Goal: Information Seeking & Learning: Learn about a topic

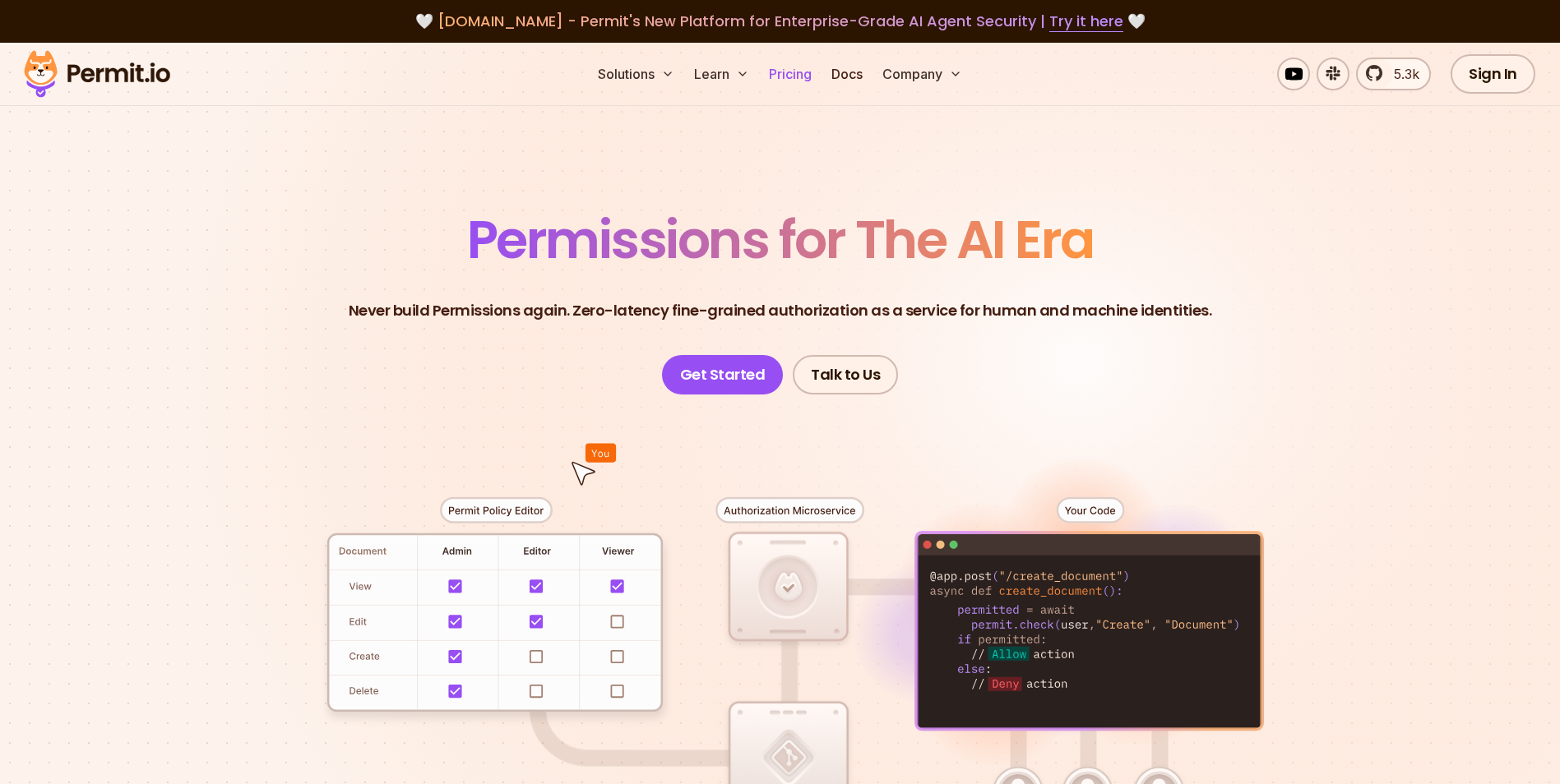
click at [803, 71] on link "Pricing" at bounding box center [790, 74] width 56 height 33
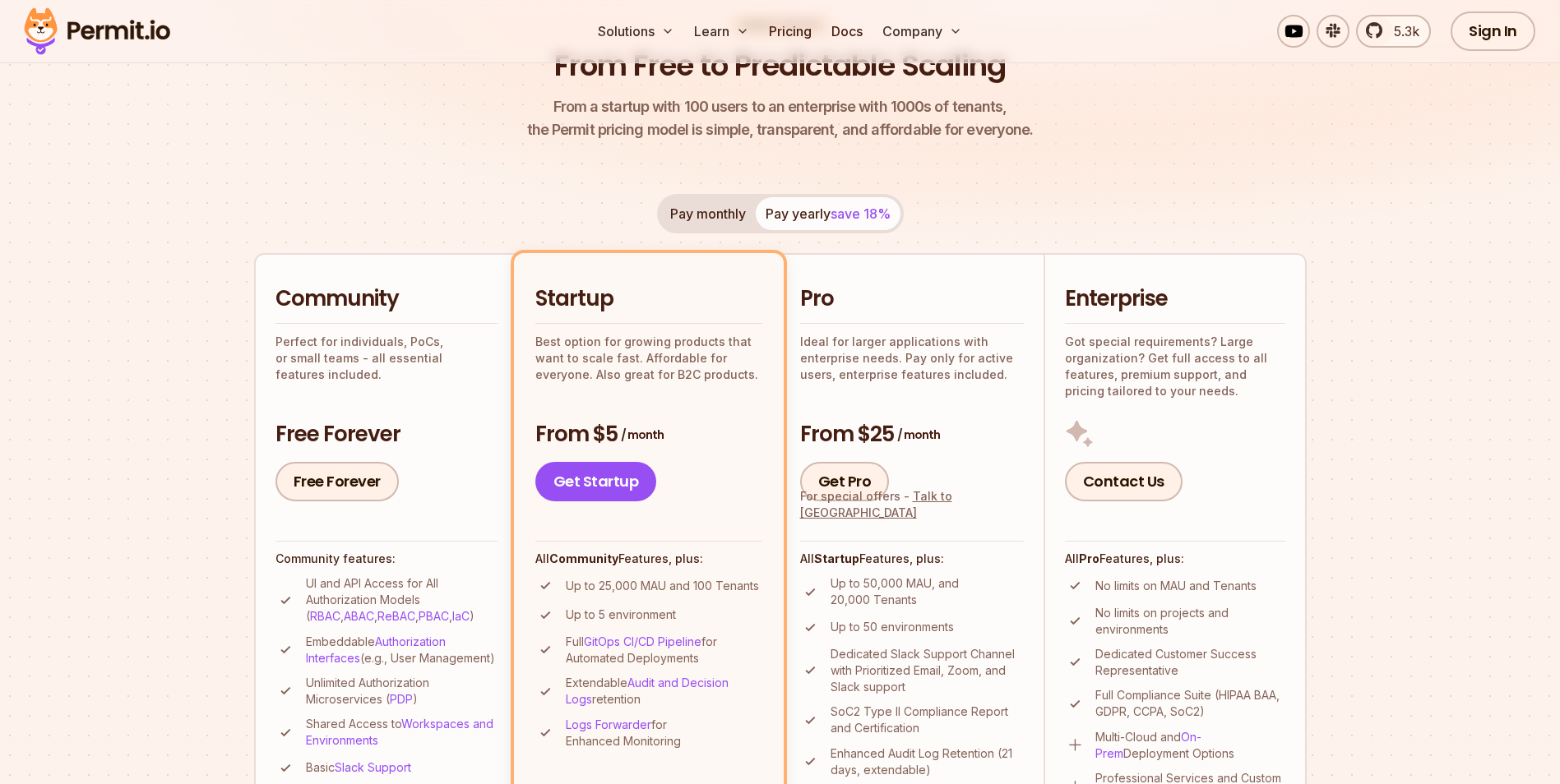
scroll to position [165, 0]
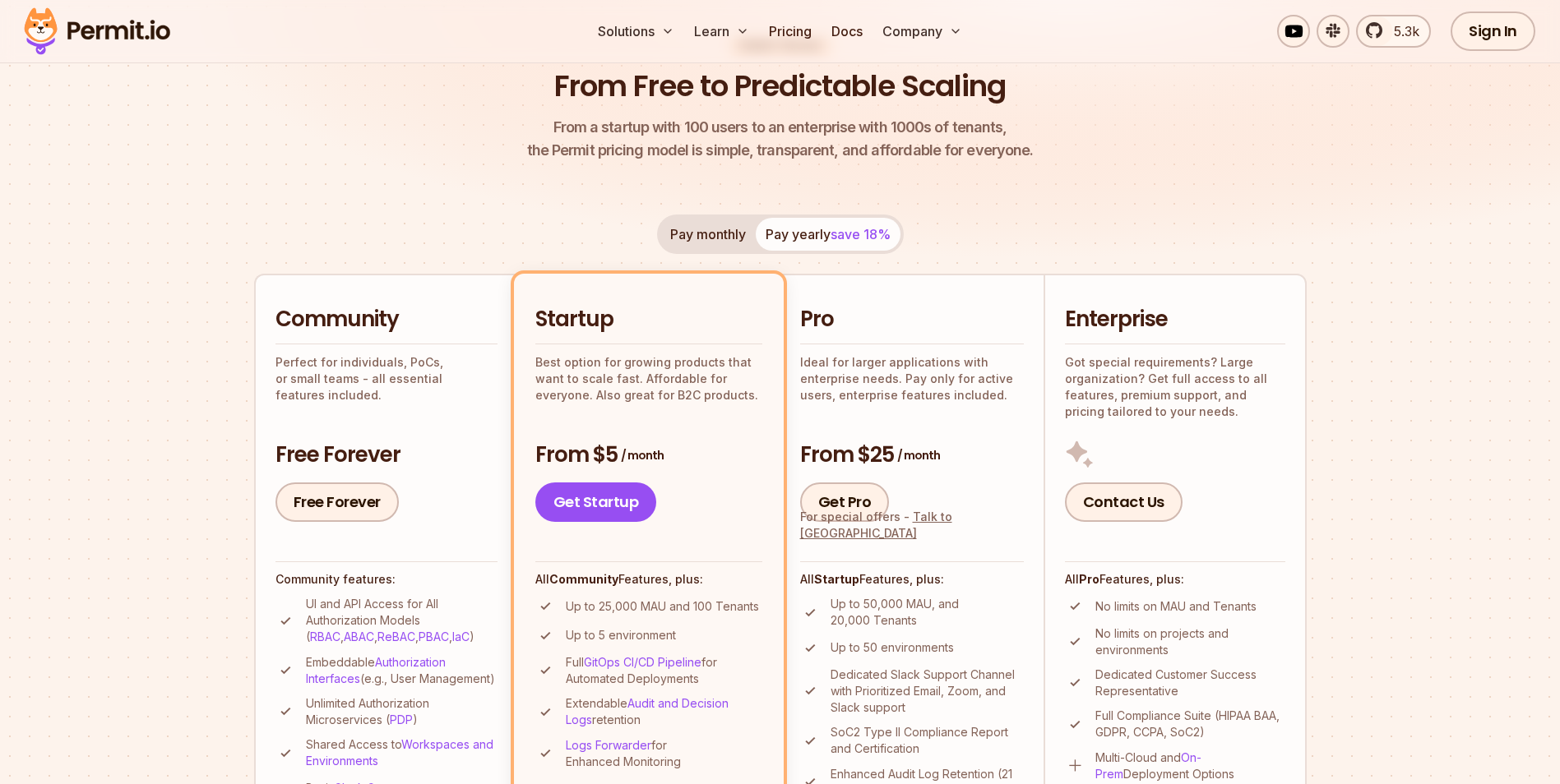
click at [733, 235] on button "Pay monthly" at bounding box center [708, 234] width 95 height 33
click at [777, 234] on button "Pay yearly save 18%" at bounding box center [828, 234] width 145 height 33
click at [744, 237] on button "Pay monthly" at bounding box center [708, 234] width 95 height 33
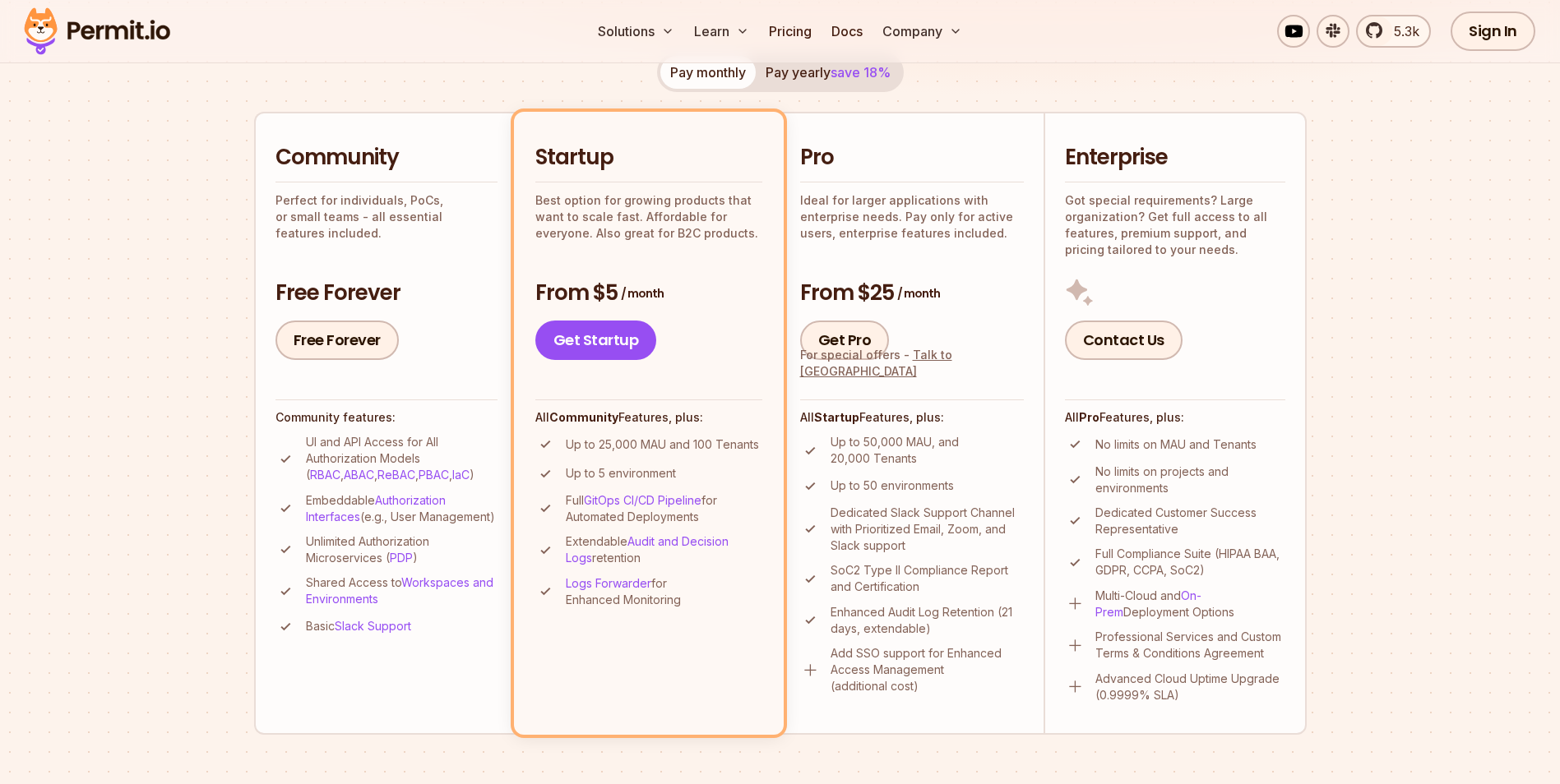
scroll to position [329, 0]
click at [832, 67] on button "Pay yearly save 18%" at bounding box center [828, 70] width 145 height 33
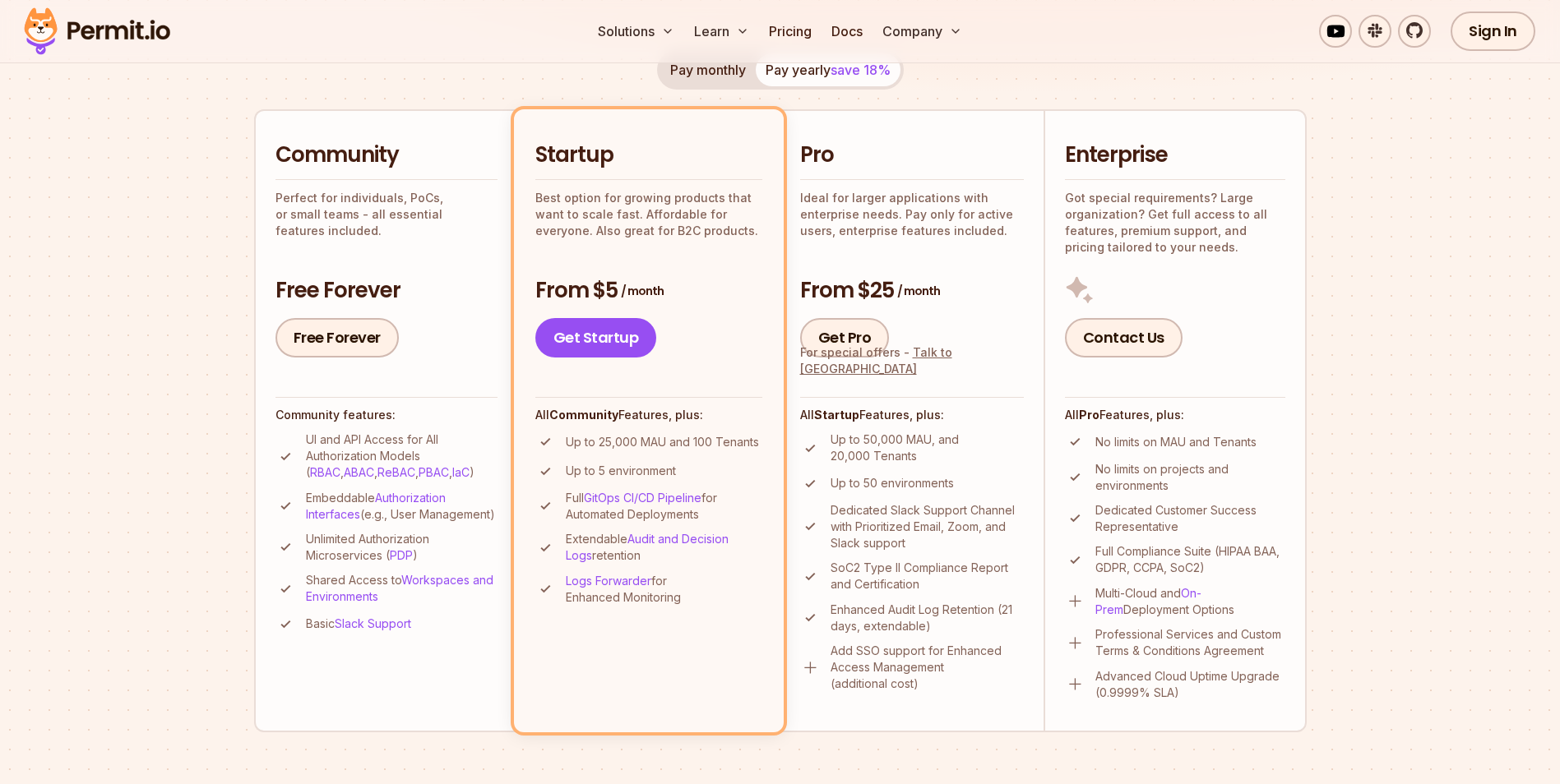
scroll to position [329, 0]
click at [718, 72] on button "Pay monthly" at bounding box center [708, 70] width 95 height 33
click at [838, 73] on span "save 18%" at bounding box center [860, 69] width 60 height 16
click at [727, 78] on button "Pay monthly" at bounding box center [708, 70] width 95 height 33
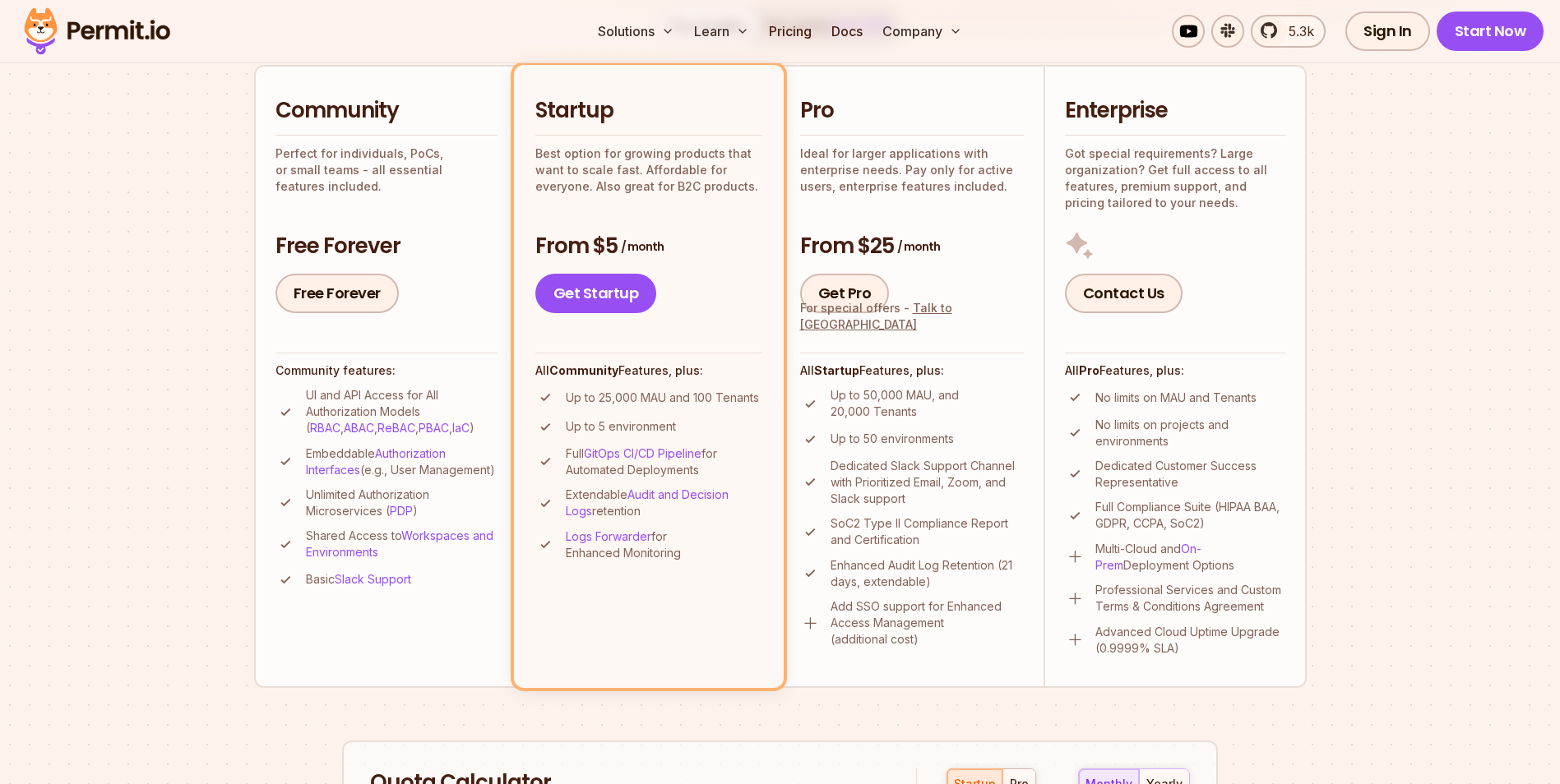
scroll to position [411, 0]
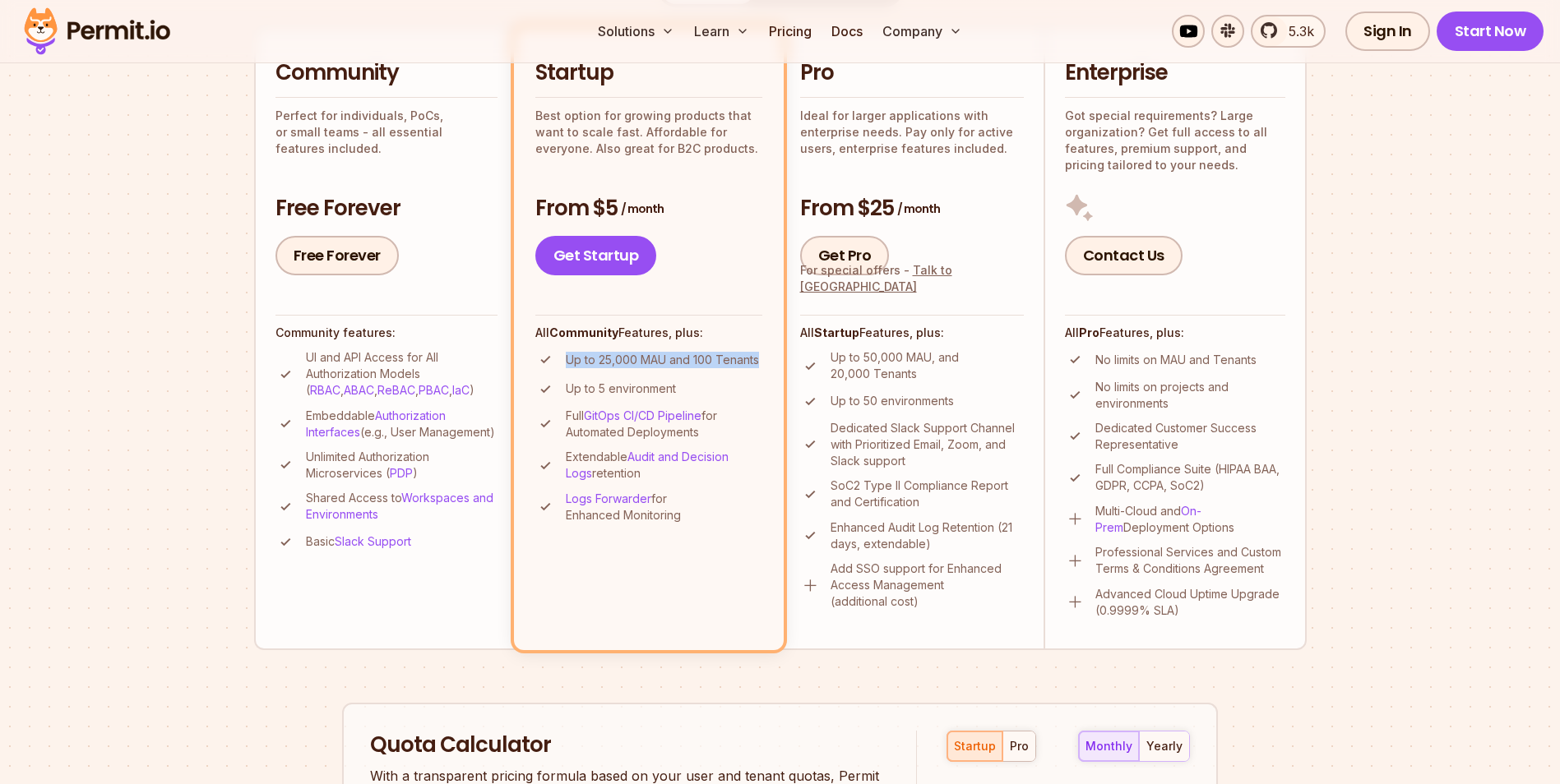
drag, startPoint x: 560, startPoint y: 358, endPoint x: 766, endPoint y: 361, distance: 206.0
click at [766, 361] on li "Startup Best option for growing products that want to scale fast. Affordable fo…" at bounding box center [648, 337] width 270 height 622
drag, startPoint x: 766, startPoint y: 361, endPoint x: 573, endPoint y: 405, distance: 198.0
click at [573, 405] on ul "Up to 25,000 MAU and 100 Tenants Up to 5 environment Full GitOps CI/CD Pipeline…" at bounding box center [649, 436] width 227 height 174
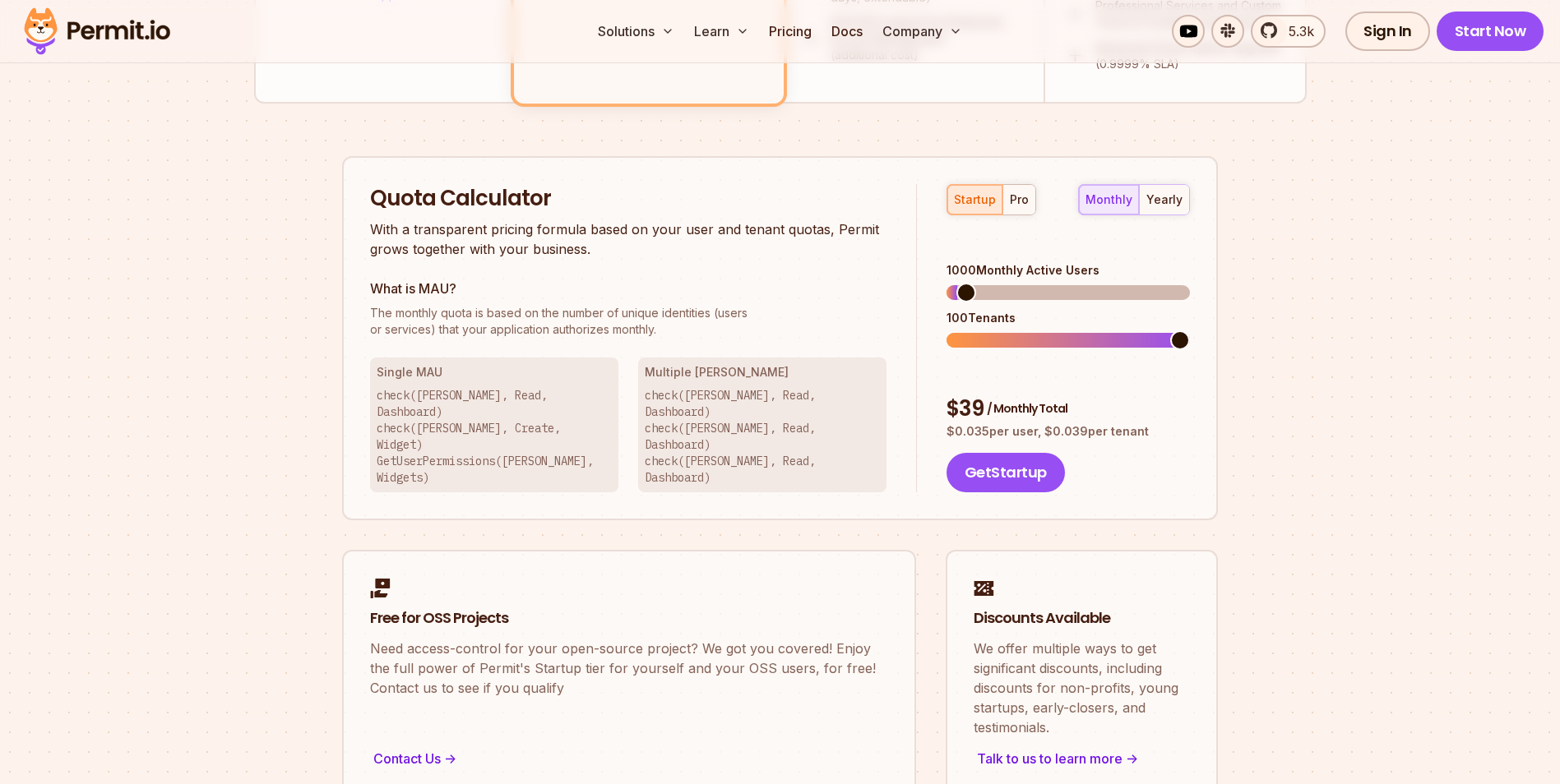
scroll to position [986, 0]
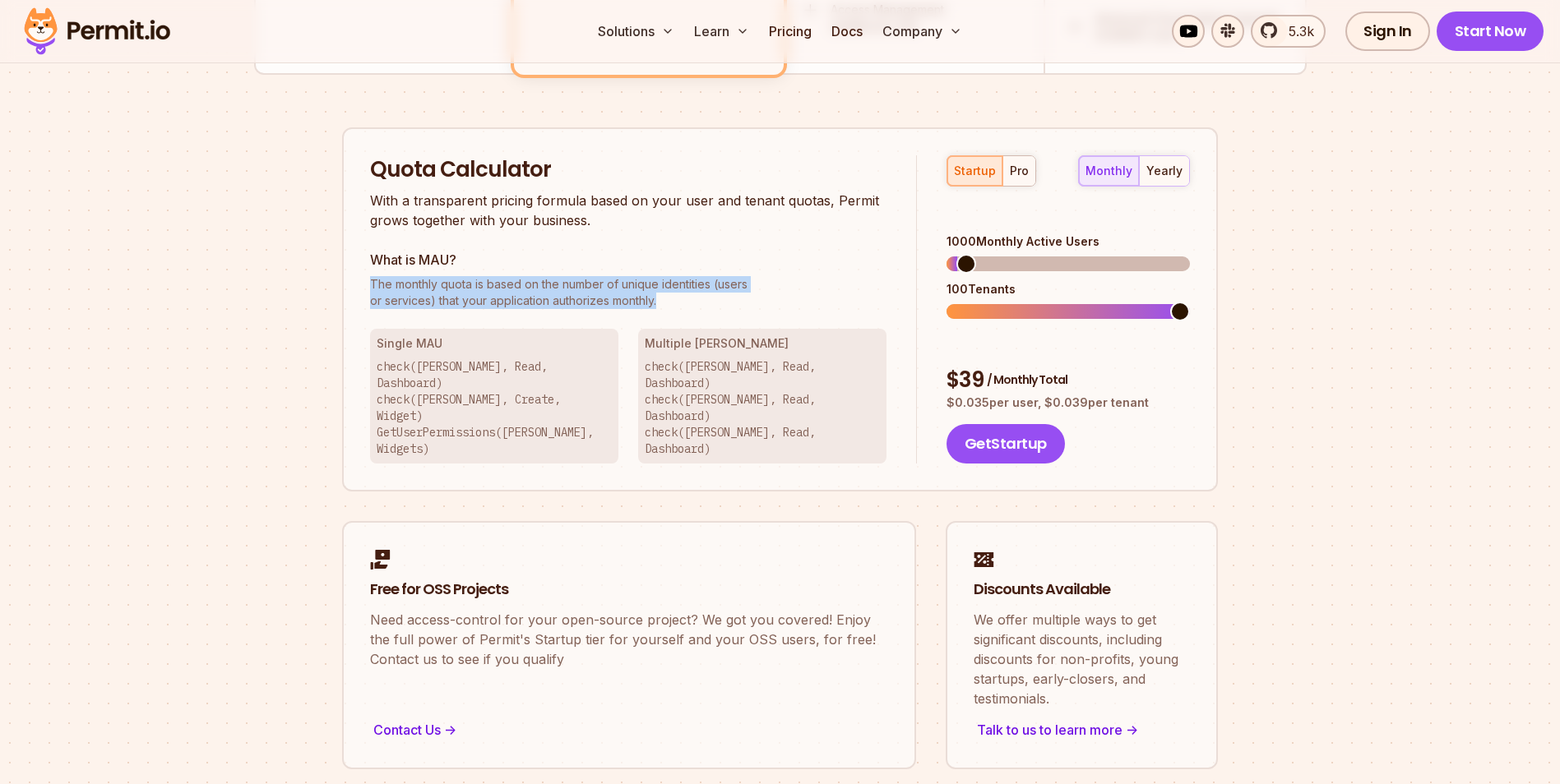
drag, startPoint x: 359, startPoint y: 288, endPoint x: 705, endPoint y: 305, distance: 346.4
click at [705, 305] on div "Quota Calculator With a transparent pricing formula based on your user and tena…" at bounding box center [779, 310] width 875 height 365
drag, startPoint x: 705, startPoint y: 305, endPoint x: 629, endPoint y: 323, distance: 78.1
click at [629, 323] on div "Quota Calculator With a transparent pricing formula based on your user and tena…" at bounding box center [643, 310] width 547 height 309
click at [1018, 181] on button "pro" at bounding box center [1019, 171] width 33 height 29
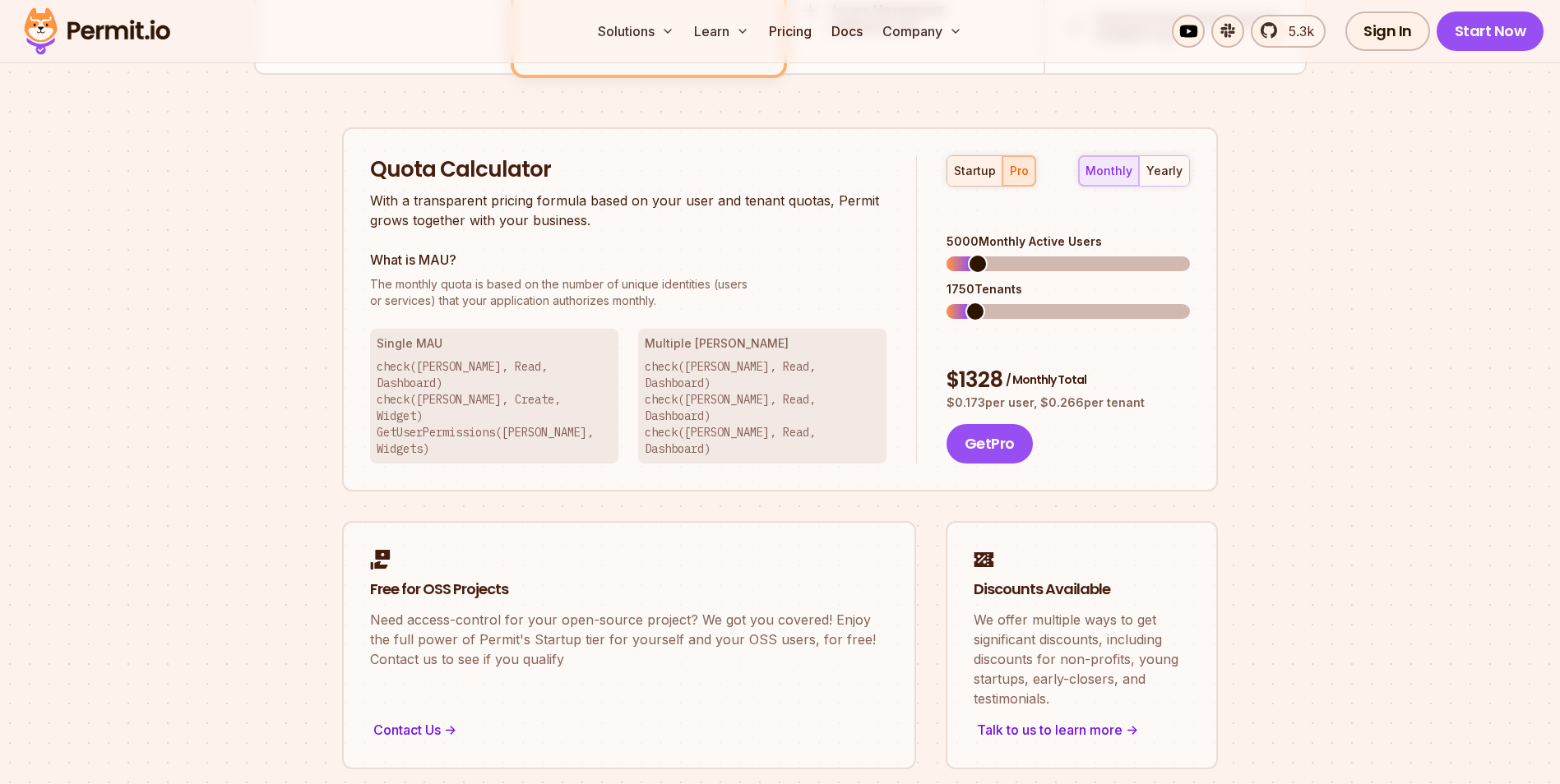
click at [974, 181] on button "startup" at bounding box center [974, 171] width 55 height 29
click at [973, 302] on span at bounding box center [980, 311] width 20 height 20
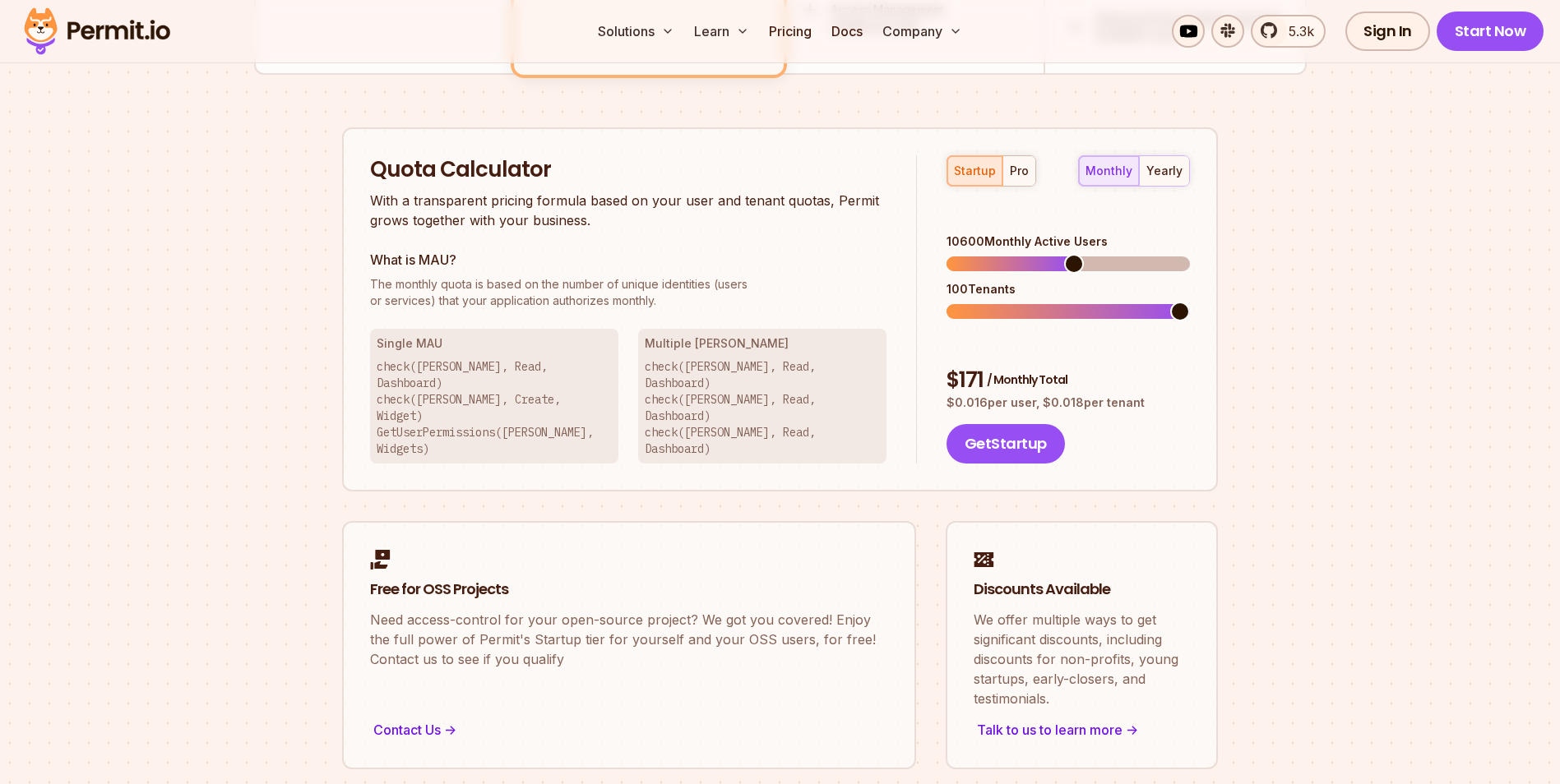
click at [1064, 259] on span at bounding box center [1073, 264] width 20 height 20
click at [1165, 302] on span at bounding box center [1155, 311] width 20 height 20
click at [956, 254] on span at bounding box center [965, 264] width 20 height 20
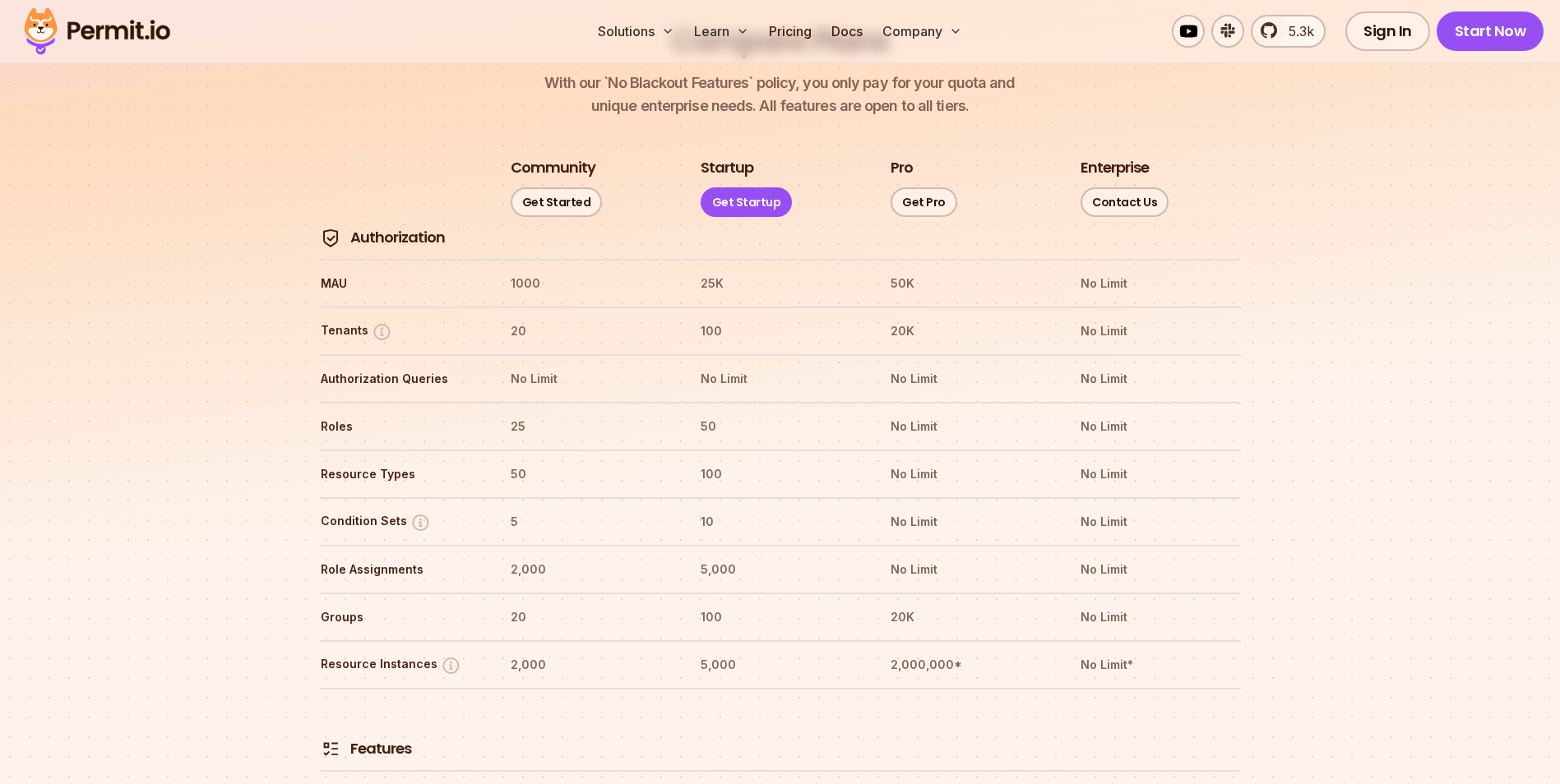
scroll to position [1891, 0]
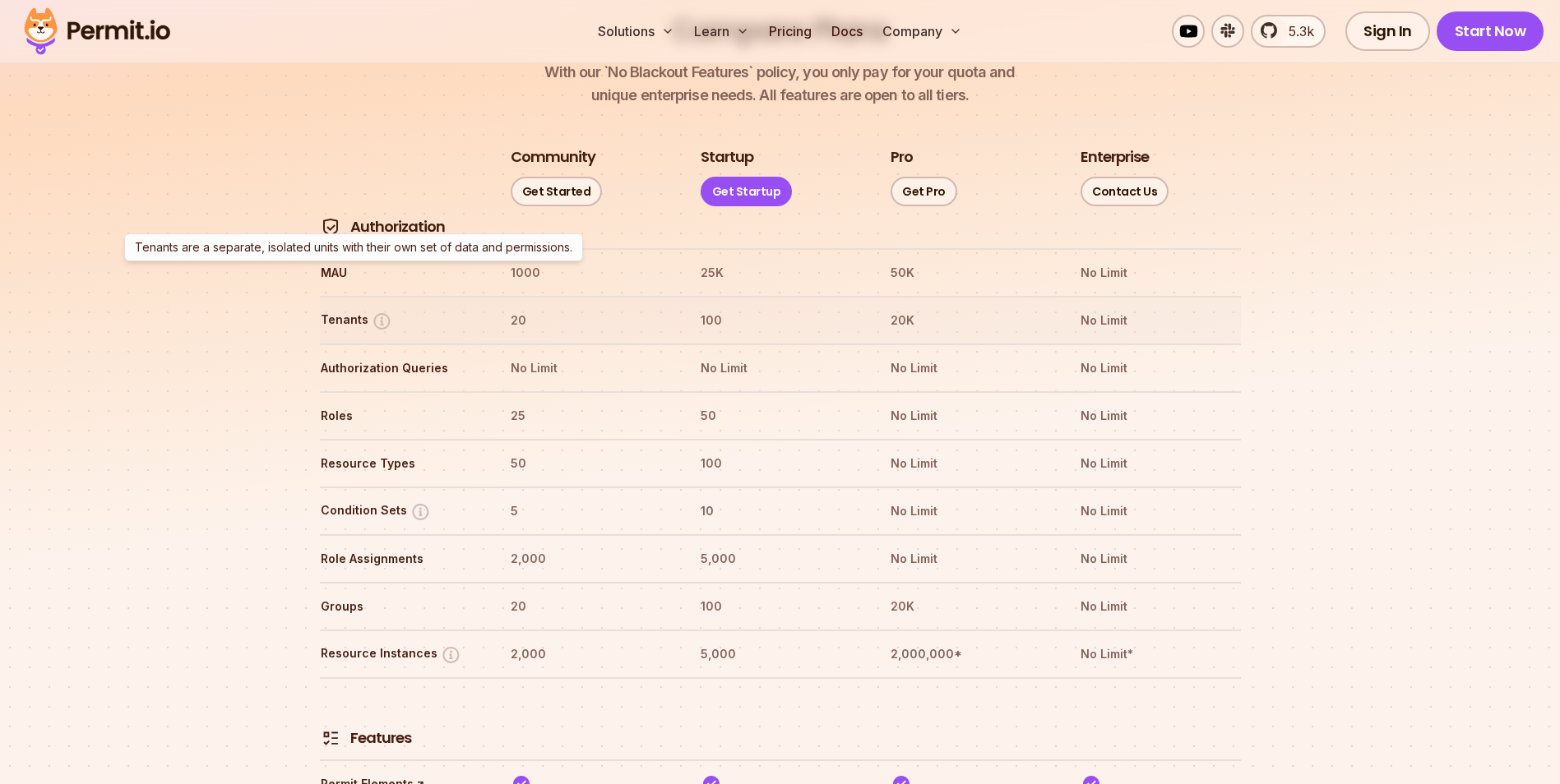
click at [384, 310] on img at bounding box center [382, 321] width 21 height 21
drag, startPoint x: 712, startPoint y: 366, endPoint x: 747, endPoint y: 364, distance: 35.1
click at [747, 402] on th "50" at bounding box center [780, 415] width 161 height 26
drag, startPoint x: 747, startPoint y: 364, endPoint x: 713, endPoint y: 421, distance: 66.4
click at [713, 450] on th "100" at bounding box center [780, 463] width 161 height 26
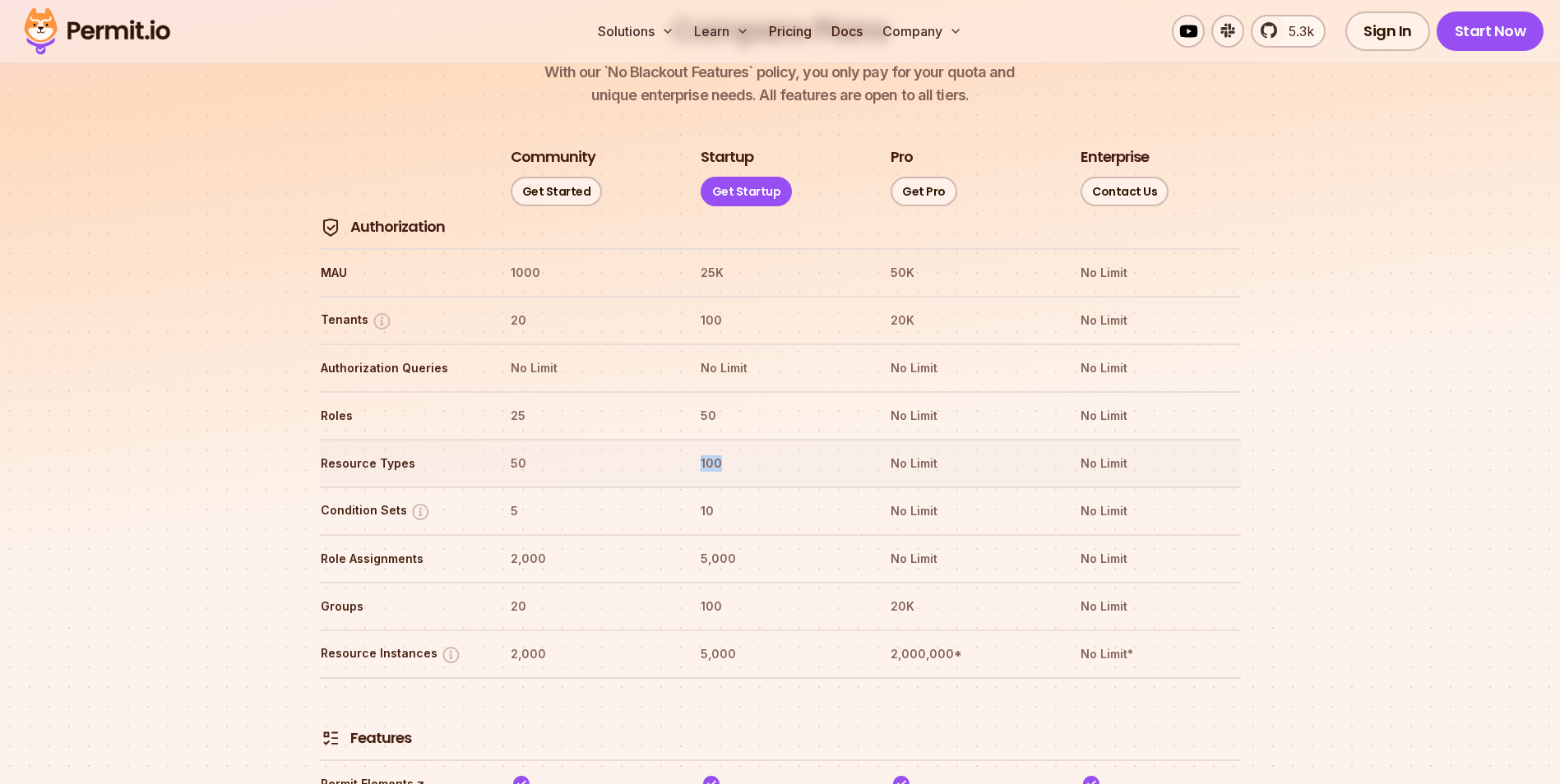
drag, startPoint x: 683, startPoint y: 416, endPoint x: 728, endPoint y: 411, distance: 45.3
click at [728, 439] on tr "Resource Types 50 100 No Limit No Limit" at bounding box center [780, 462] width 921 height 48
drag, startPoint x: 728, startPoint y: 411, endPoint x: 713, endPoint y: 446, distance: 38.1
click at [713, 487] on tr "Condition Sets 5 10 No Limit No Limit" at bounding box center [780, 510] width 921 height 48
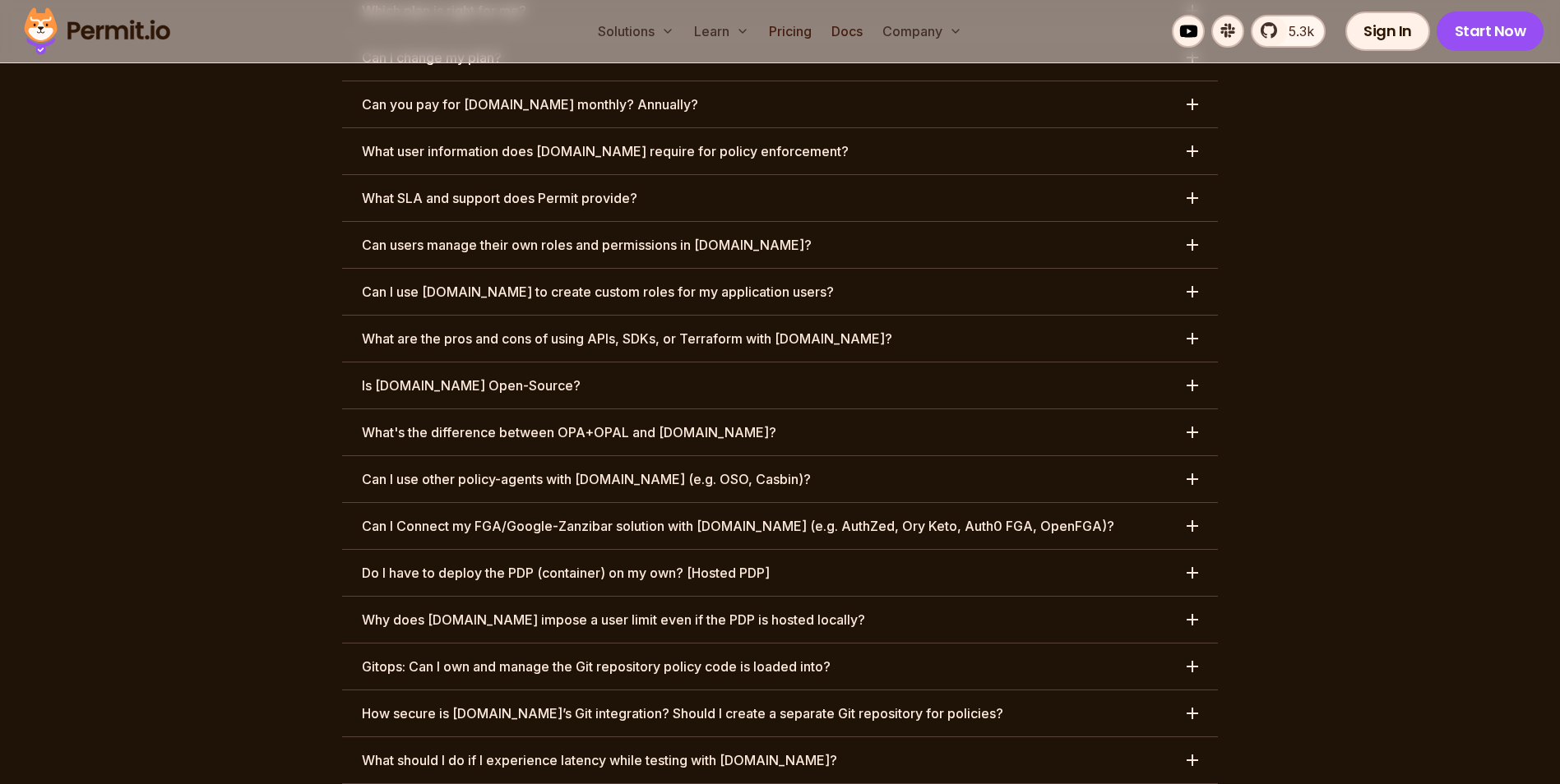
scroll to position [8219, 0]
